Goal: Task Accomplishment & Management: Manage account settings

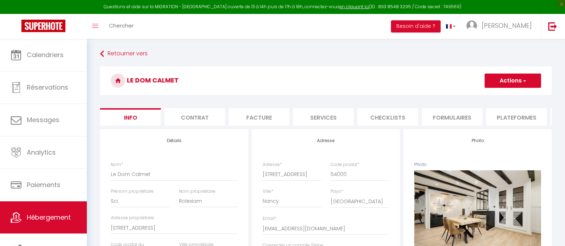
select select "6"
select select "2"
select select "16:00"
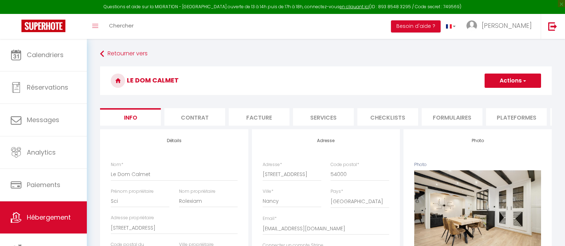
select select "20:00"
select select "11:00"
select select "30"
select select "180"
select select "20:00"
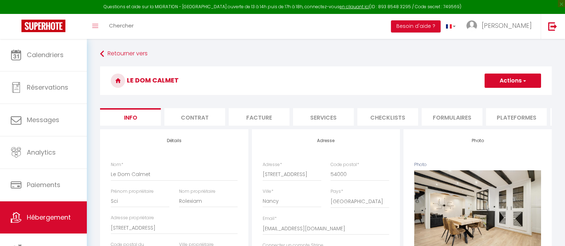
select select "12529"
select select "28"
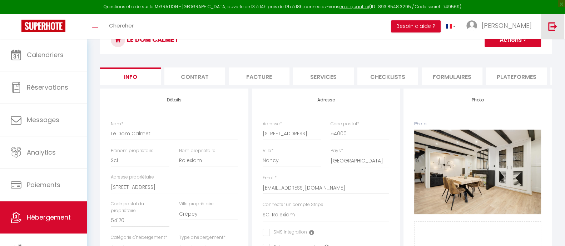
click at [554, 22] on img at bounding box center [552, 26] width 9 height 9
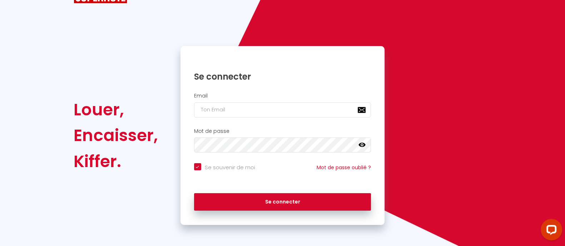
checkbox input "true"
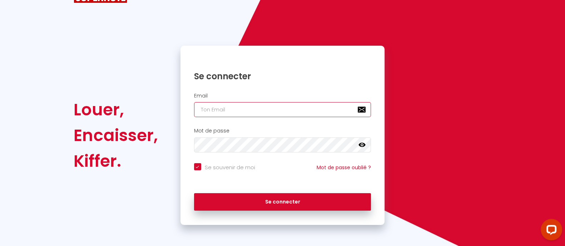
drag, startPoint x: 271, startPoint y: 104, endPoint x: 270, endPoint y: 109, distance: 5.5
click at [271, 104] on input "email" at bounding box center [282, 109] width 177 height 15
type input "Défault"
checkbox input "true"
drag, startPoint x: 169, startPoint y: 108, endPoint x: 132, endPoint y: 108, distance: 37.5
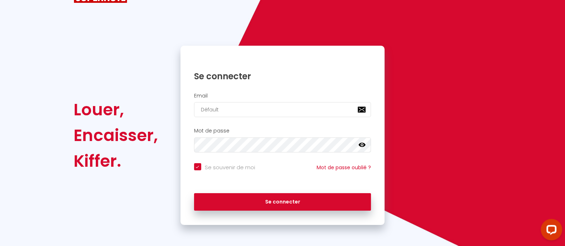
click at [134, 109] on div "Louer, Encaisser, Kiffer. Se connecter Email Défault Mot de passe false Se souv…" at bounding box center [283, 135] width 428 height 179
checkbox input "true"
drag, startPoint x: 230, startPoint y: 107, endPoint x: 211, endPoint y: 109, distance: 19.8
click at [208, 108] on input "email" at bounding box center [282, 109] width 177 height 15
paste input "[EMAIL_ADDRESS][DOMAIN_NAME]"
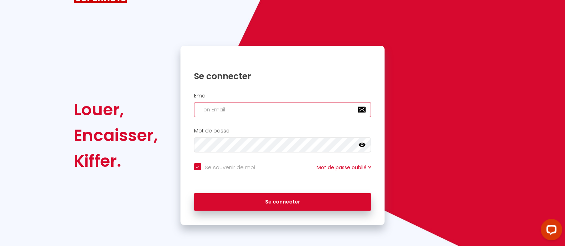
type input "[EMAIL_ADDRESS][DOMAIN_NAME]"
checkbox input "true"
type input "[EMAIL_ADDRESS][DOMAIN_NAME]"
click at [194, 193] on button "Se connecter" at bounding box center [282, 202] width 177 height 18
checkbox input "true"
